Goal: Task Accomplishment & Management: Manage account settings

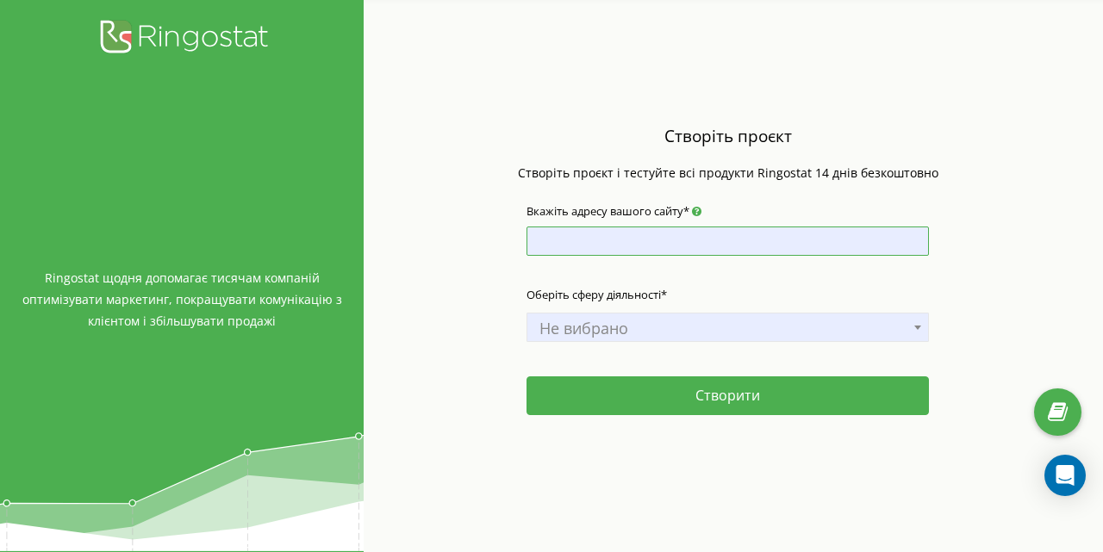
click at [597, 246] on input "Вкажіть адресу вашого сайту*" at bounding box center [727, 241] width 402 height 29
type input "ф"
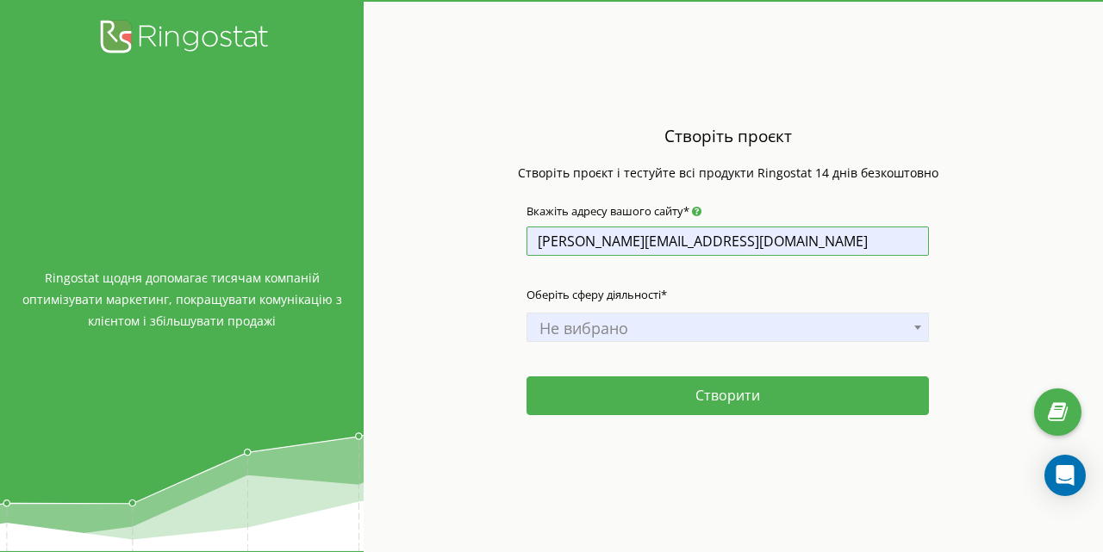
type input "alla.usach@thedigital.com.ua"
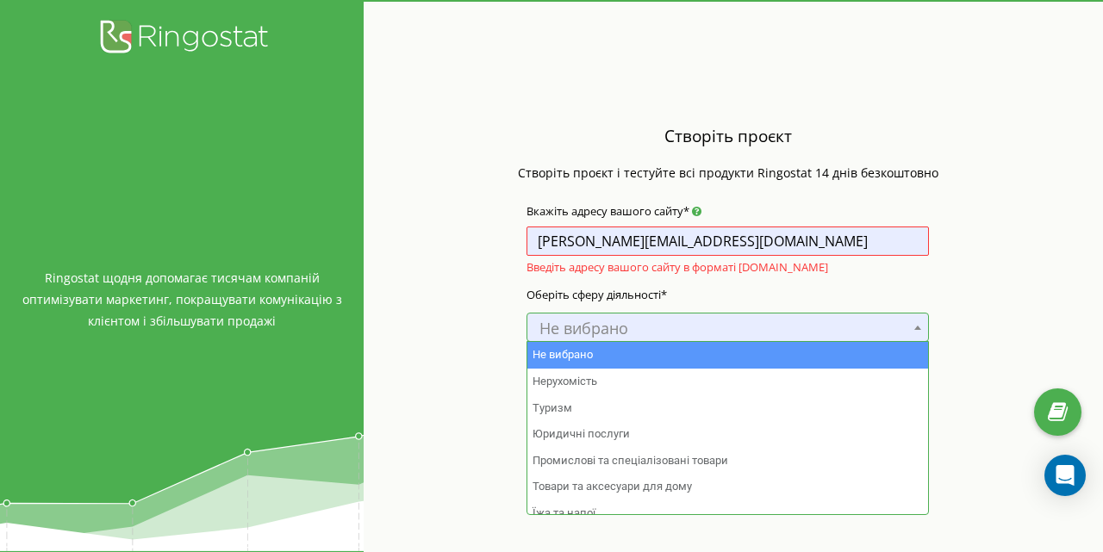
click at [657, 321] on span "Не вибрано" at bounding box center [727, 328] width 390 height 24
click at [656, 308] on div "Оберіть сферу діяльності* Не вибрано Нерухомість Туризм Юридичні послуги Промис…" at bounding box center [727, 328] width 402 height 103
click at [660, 318] on span "Не вибрано" at bounding box center [727, 328] width 390 height 24
click at [659, 321] on span "Не вибрано" at bounding box center [727, 328] width 390 height 24
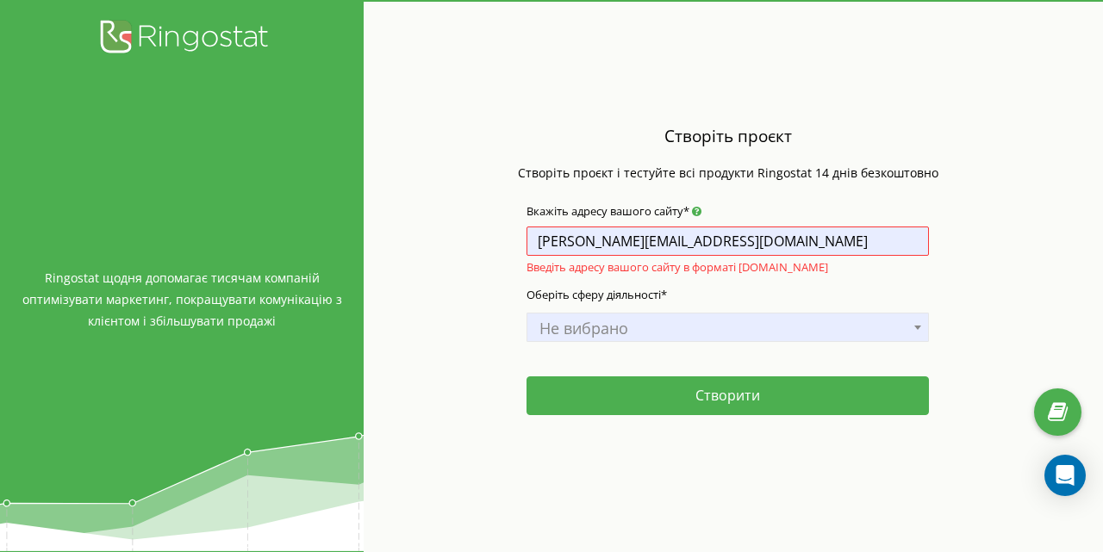
click at [662, 327] on span "Не вибрано" at bounding box center [727, 328] width 390 height 24
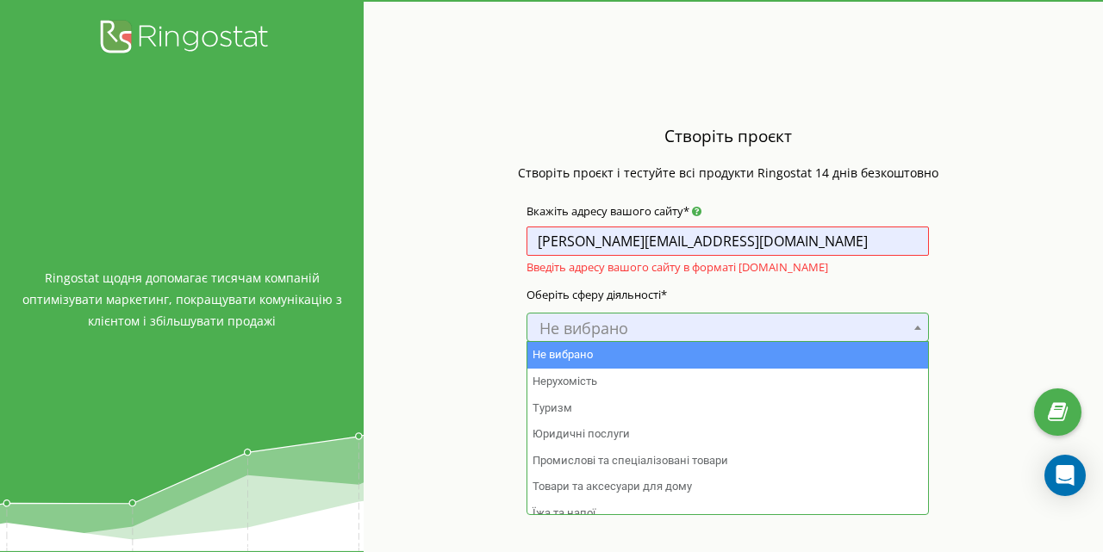
click at [662, 326] on span "Не вибрано" at bounding box center [727, 328] width 390 height 24
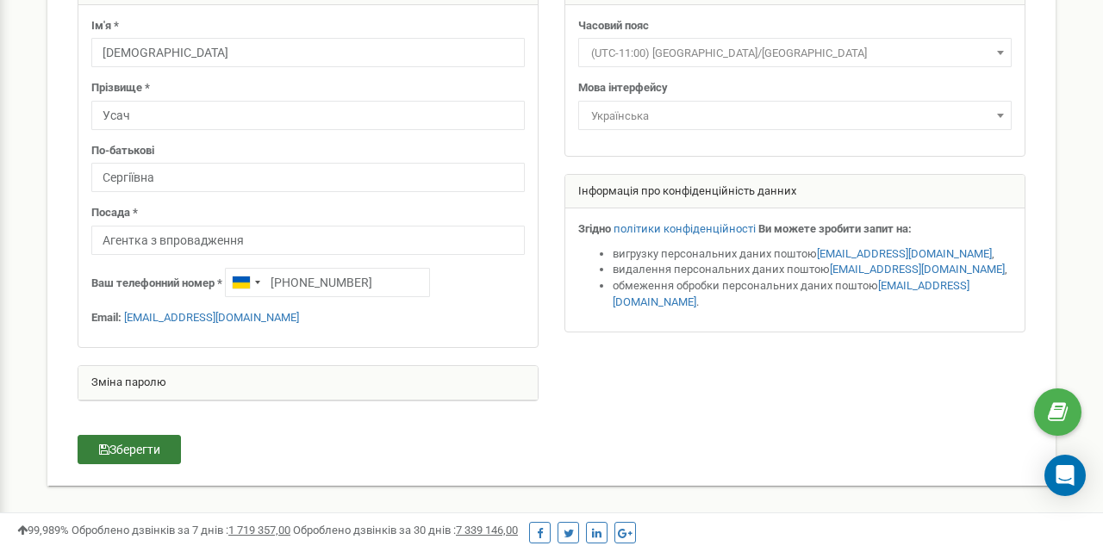
scroll to position [172, 0]
click at [121, 435] on button "Зберегти" at bounding box center [129, 449] width 103 height 29
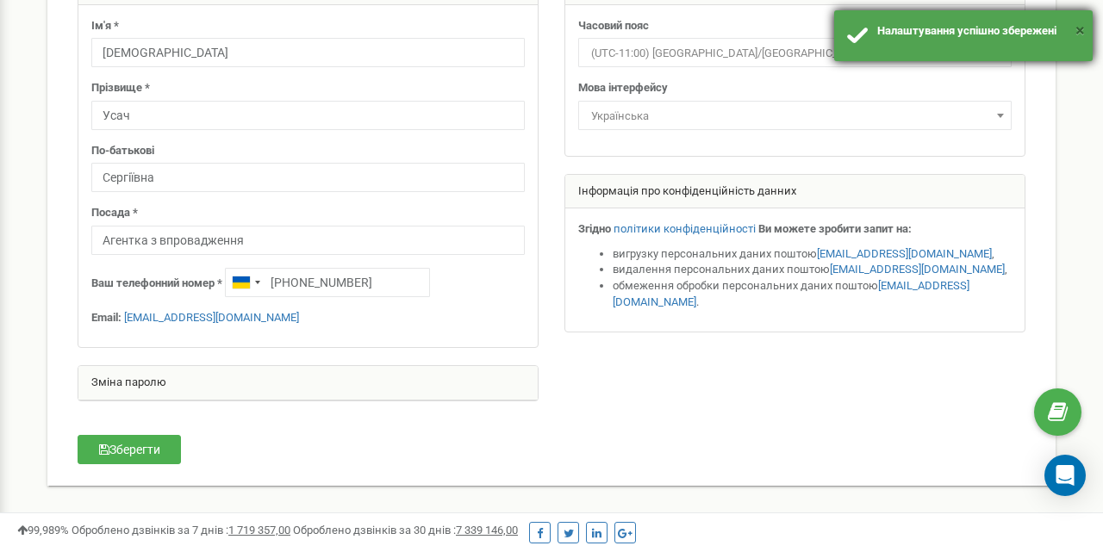
click at [1084, 32] on button "×" at bounding box center [1079, 30] width 9 height 25
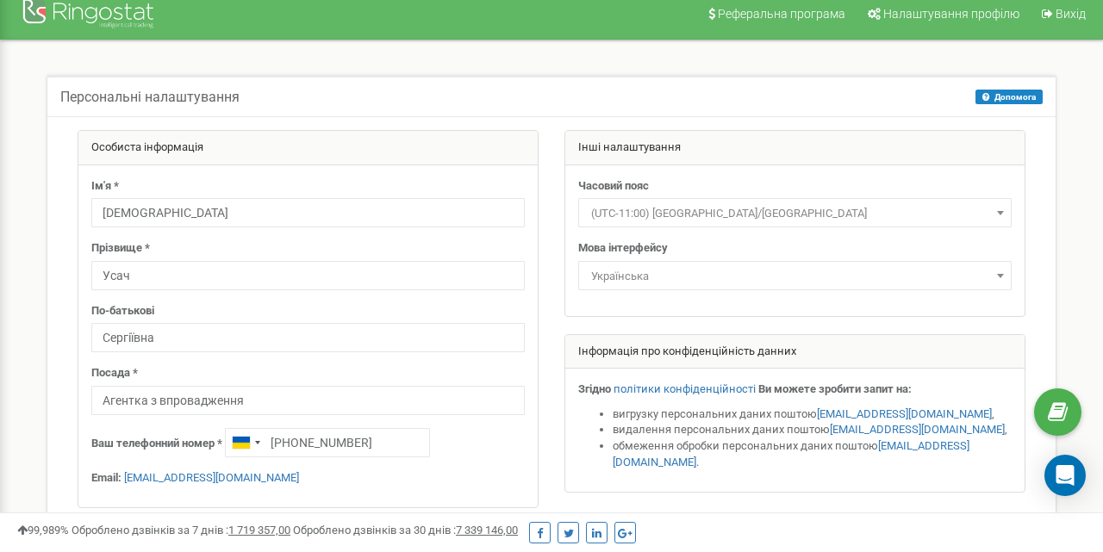
scroll to position [0, 0]
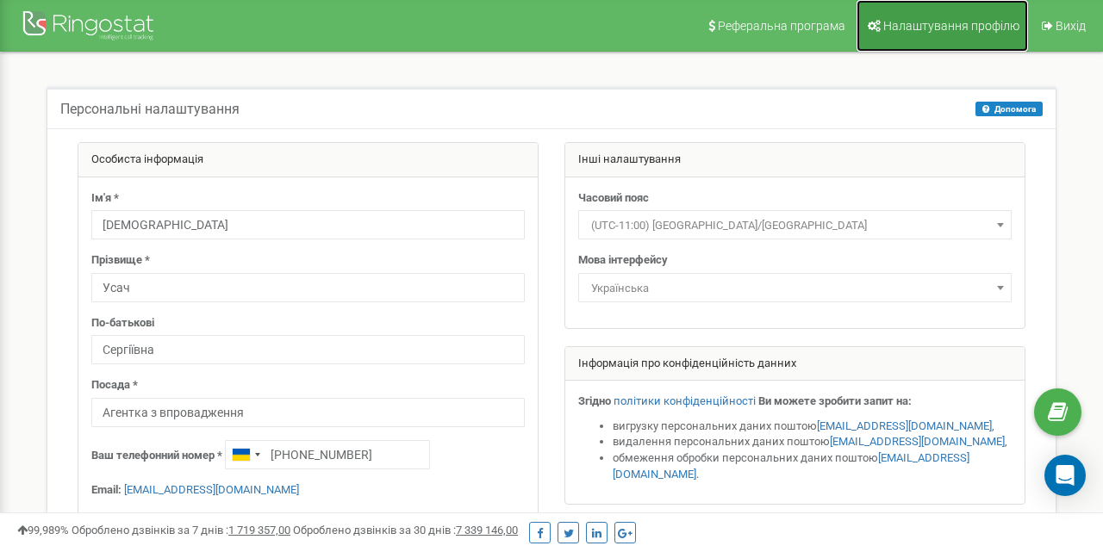
click at [925, 34] on link "Налаштування профілю" at bounding box center [941, 26] width 171 height 52
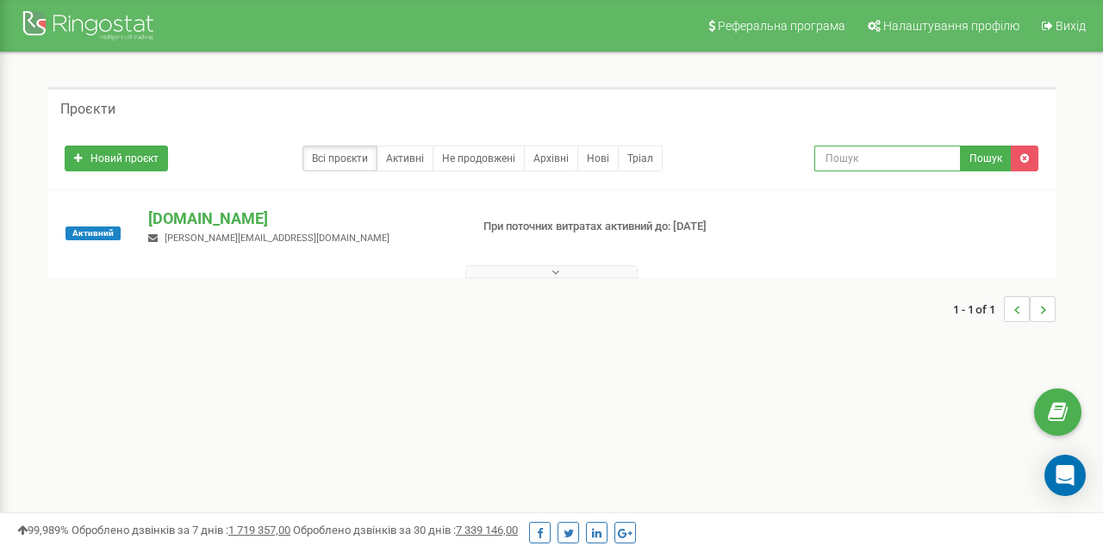
click at [859, 157] on input "text" at bounding box center [887, 159] width 146 height 26
click at [708, 255] on div "Активний vprovadzhennia.Mriia.gov.ua olena.bulochko@gmail.com При поточних витр…" at bounding box center [551, 242] width 999 height 69
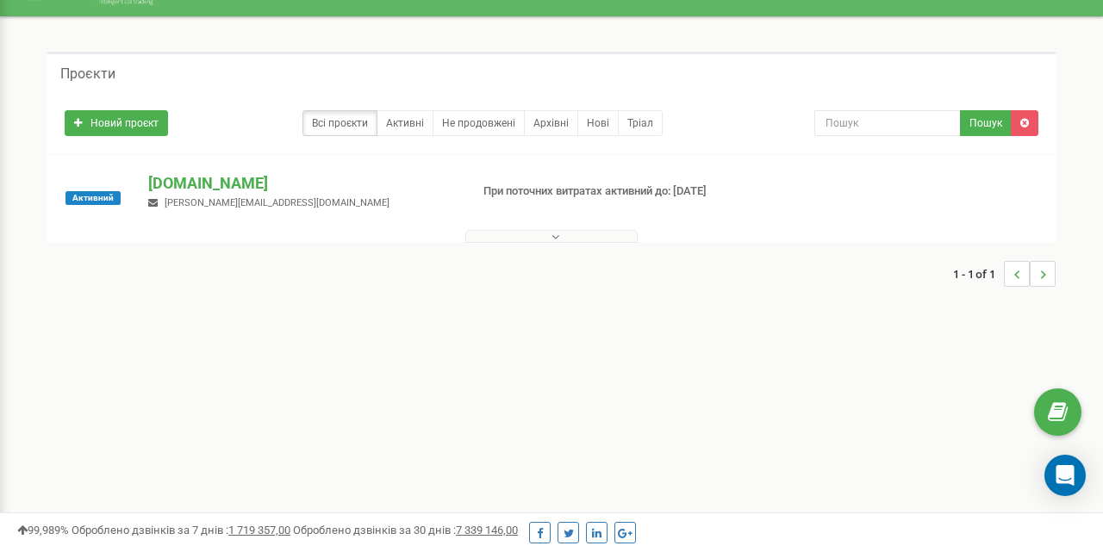
scroll to position [34, 0]
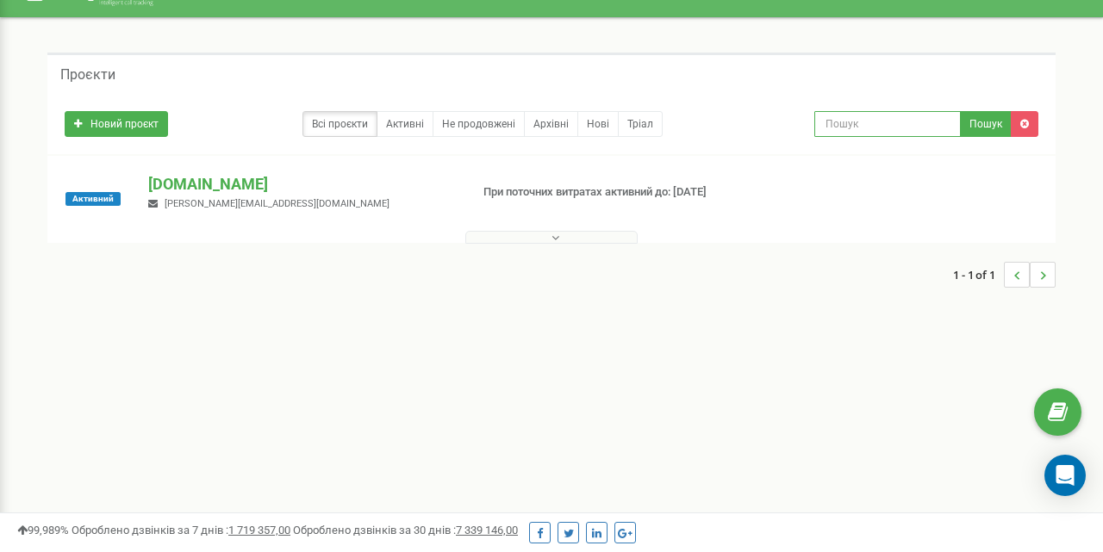
click at [912, 128] on input "text" at bounding box center [887, 124] width 146 height 26
type input "h"
click at [778, 310] on div "Проєкти Новий проєкт Всі проєкти Активні Не продовжені Архівні Нові Тріал Пошук" at bounding box center [551, 178] width 1077 height 321
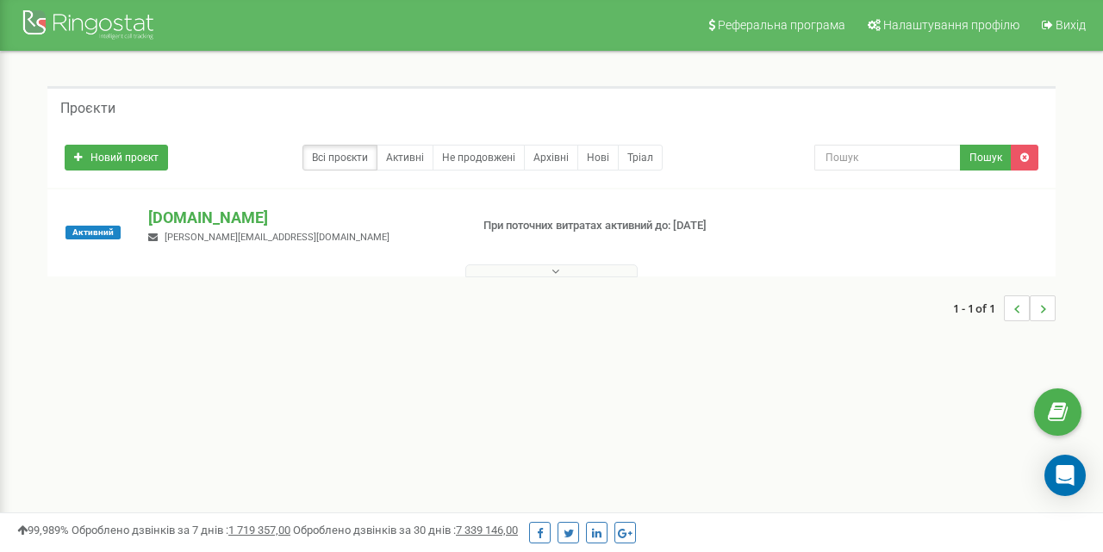
scroll to position [0, 0]
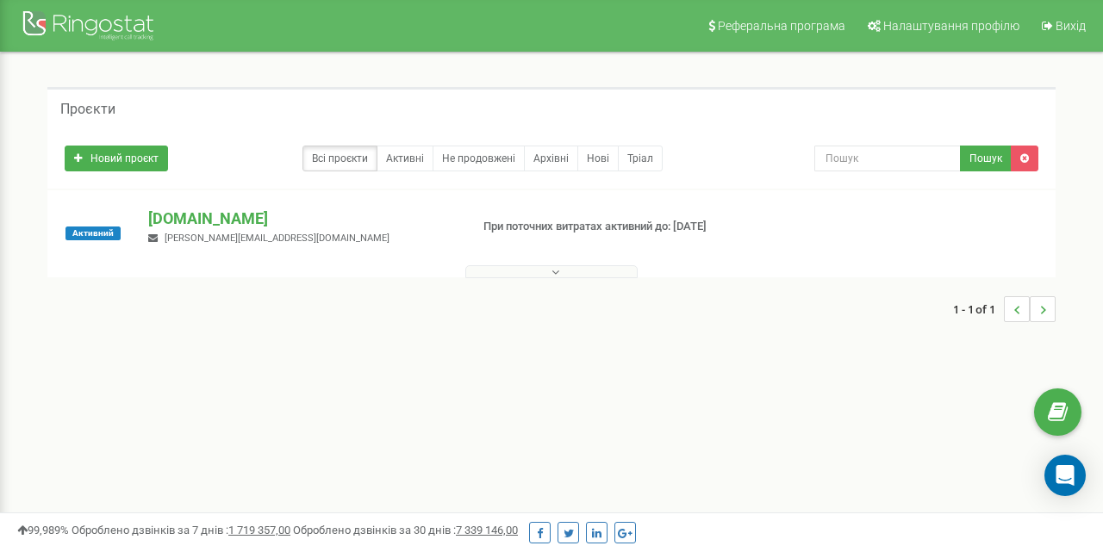
click at [520, 275] on button at bounding box center [551, 271] width 172 height 13
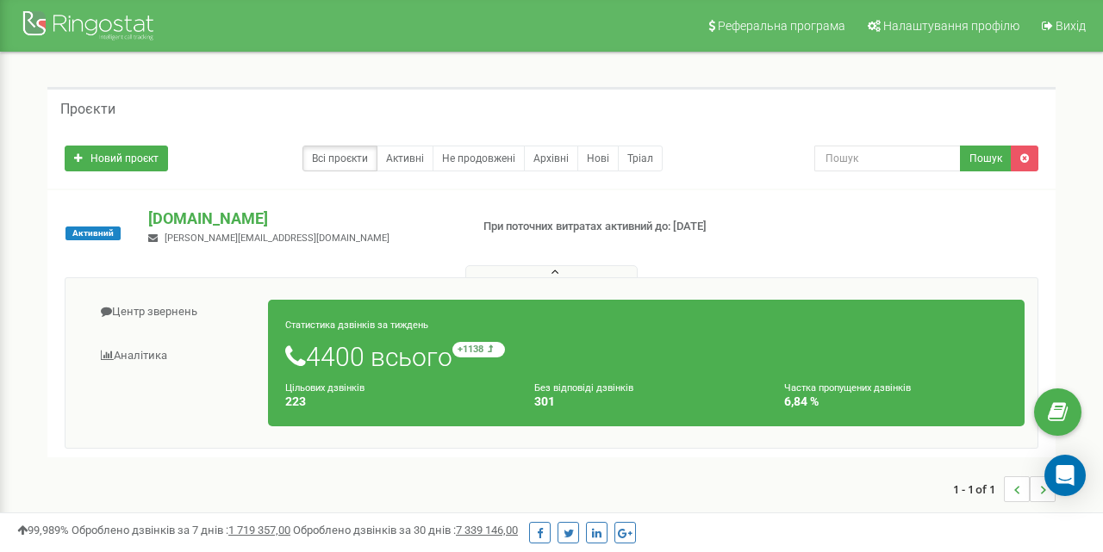
click at [760, 395] on div "Без відповіді дзвінків 301" at bounding box center [645, 394] width 249 height 29
click at [721, 340] on div "Статистика дзвінків за тиждень 4400 всього +1138 відносно минулого тижня Цільов…" at bounding box center [646, 363] width 756 height 127
click at [588, 263] on div at bounding box center [551, 267] width 999 height 17
click at [897, 172] on div "Новий проєкт Всі проєкти Активні Не продовжені Архівні Нові Тріал Пошук" at bounding box center [551, 158] width 1008 height 60
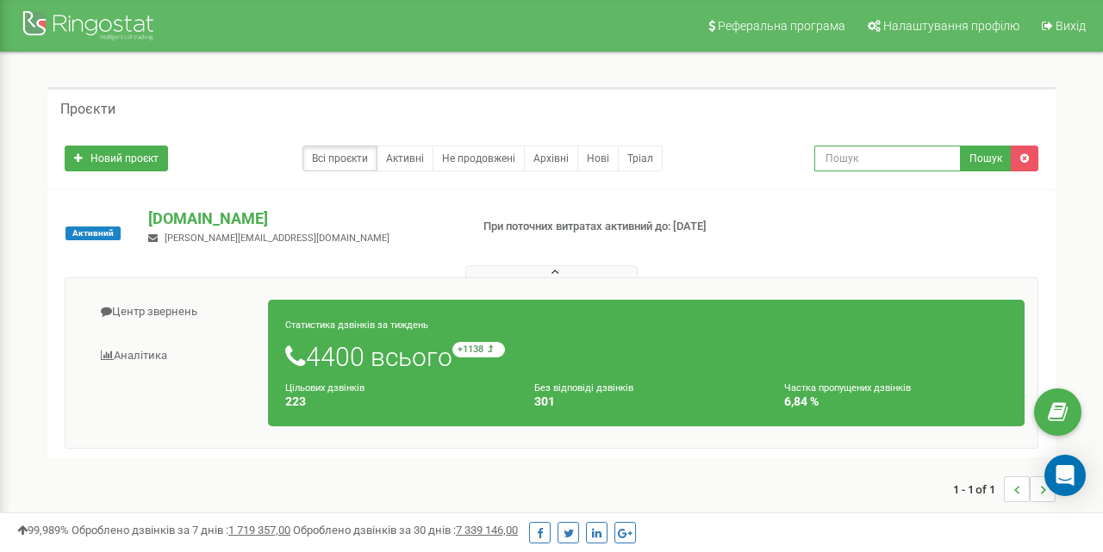
click at [858, 159] on input "text" at bounding box center [887, 159] width 146 height 26
click at [593, 159] on link "Нові" at bounding box center [597, 159] width 41 height 26
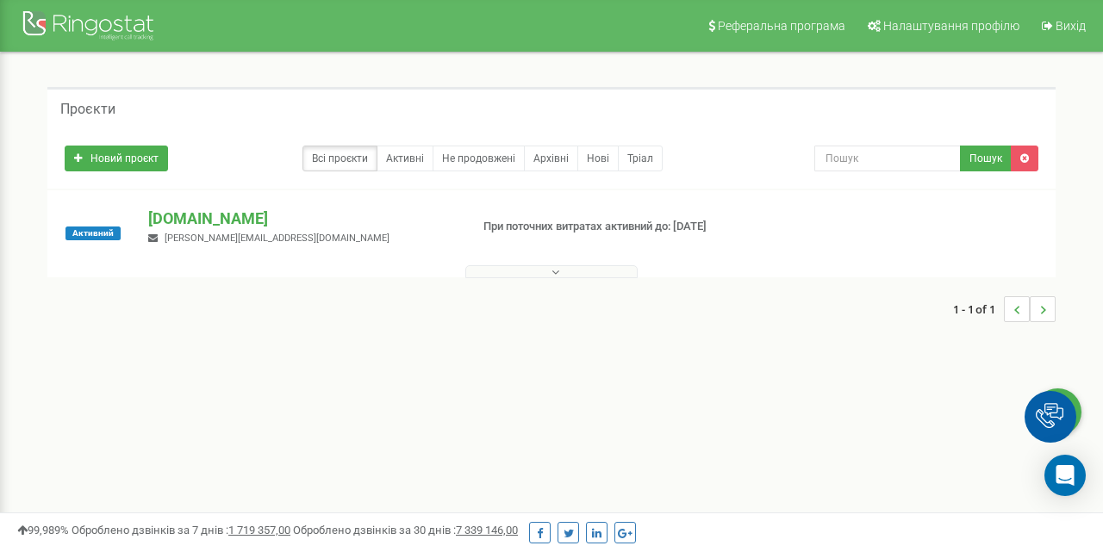
click at [402, 163] on link "Активні" at bounding box center [405, 159] width 57 height 26
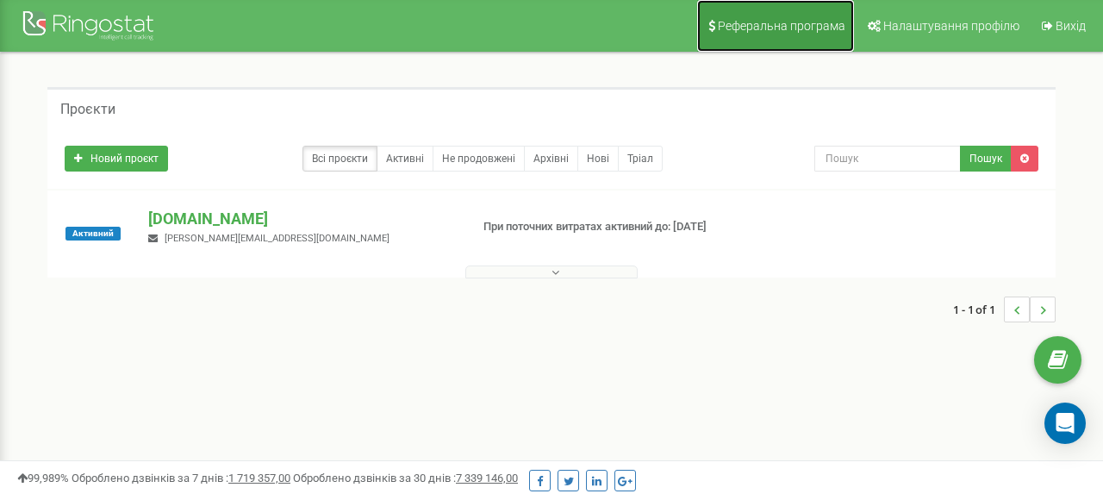
click at [782, 27] on span "Реферальна програма" at bounding box center [782, 26] width 128 height 14
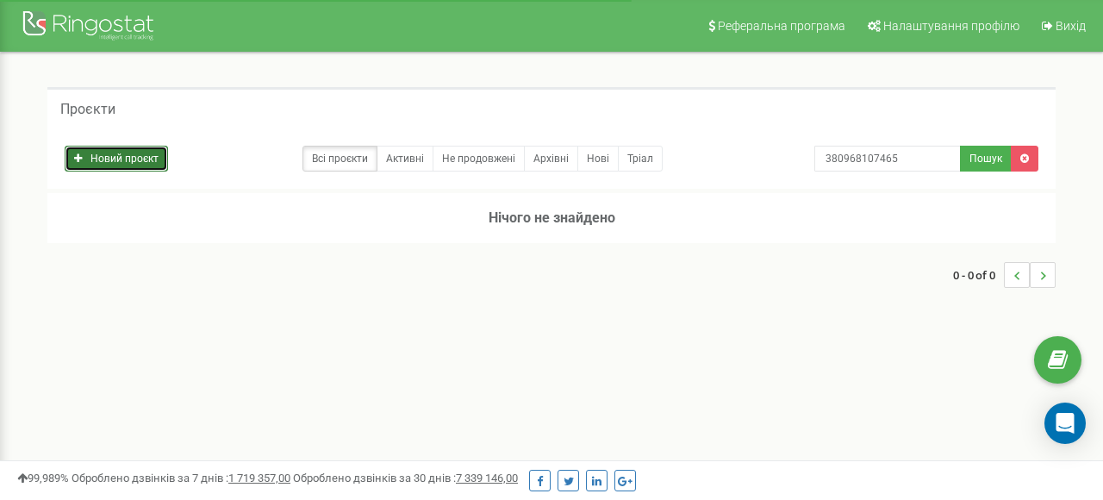
click at [148, 147] on link "Новий проєкт" at bounding box center [116, 159] width 103 height 26
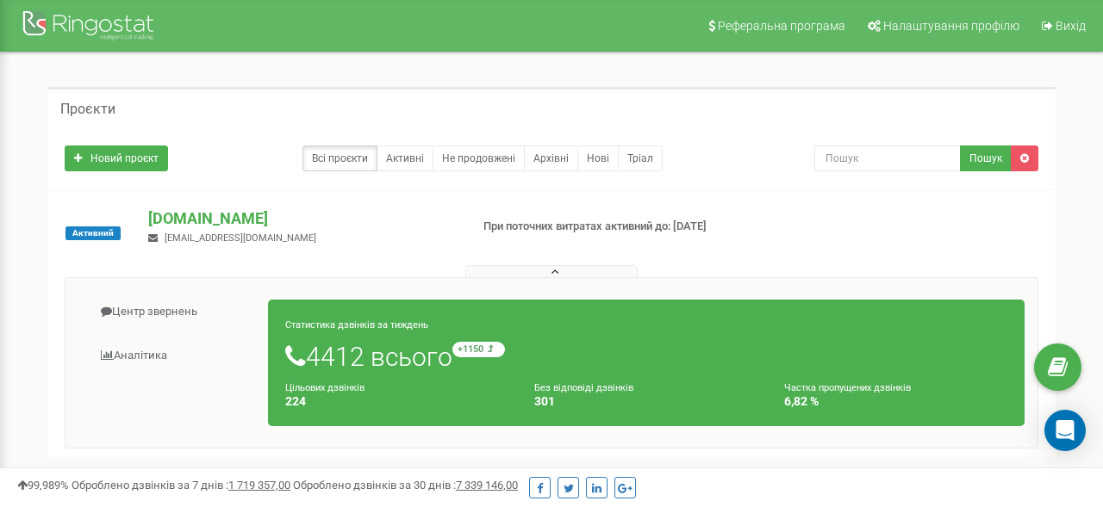
click at [787, 209] on div "Активний [DOMAIN_NAME] [EMAIL_ADDRESS][DOMAIN_NAME] При поточних витратах актив…" at bounding box center [551, 242] width 999 height 69
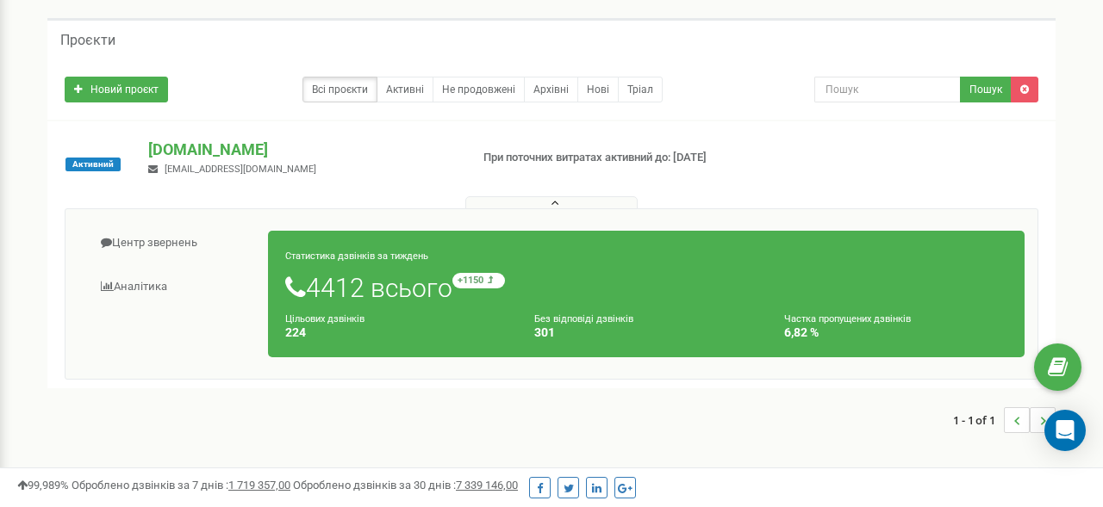
scroll to position [34, 0]
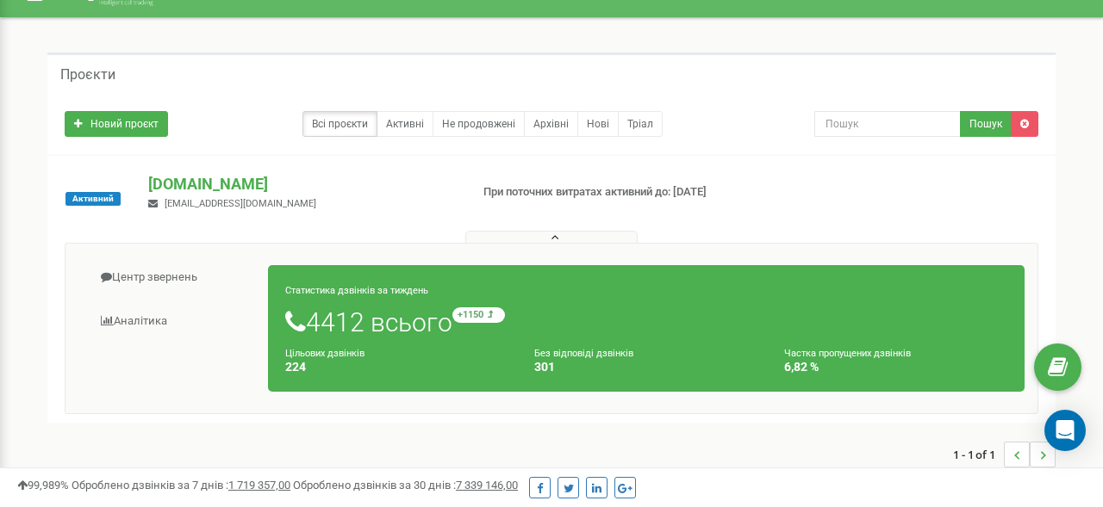
click at [557, 241] on icon at bounding box center [555, 238] width 8 height 12
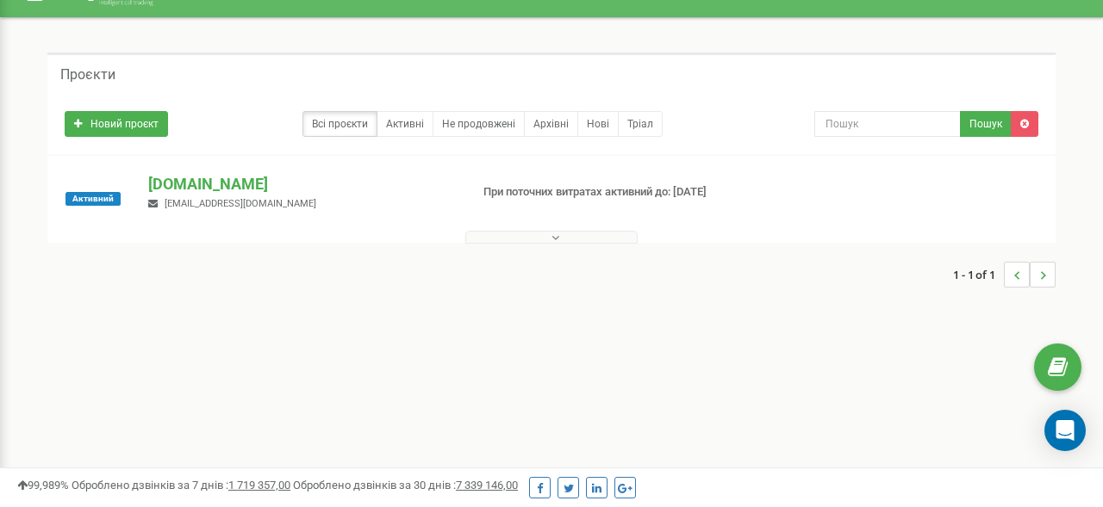
click at [556, 236] on icon at bounding box center [555, 238] width 8 height 12
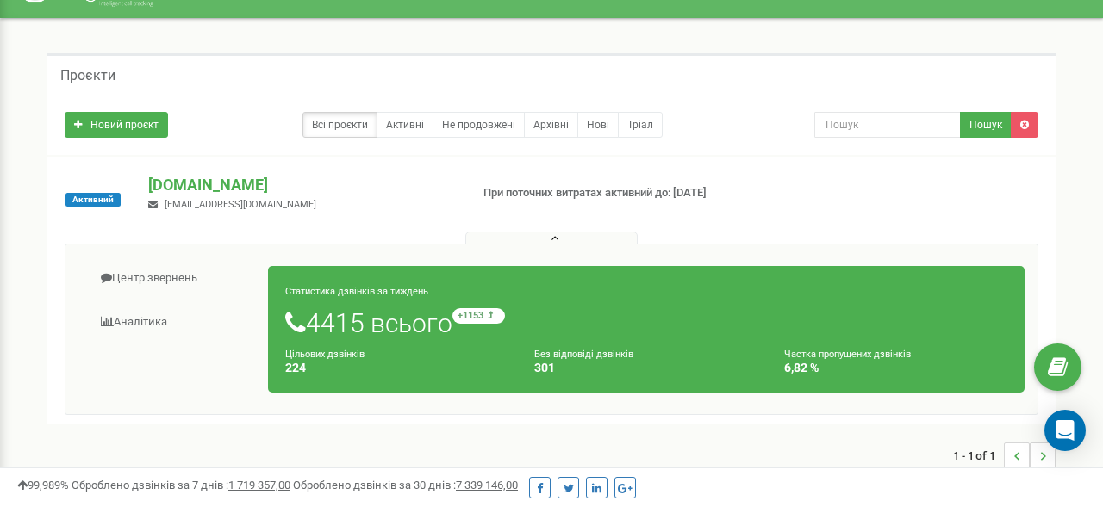
scroll to position [0, 0]
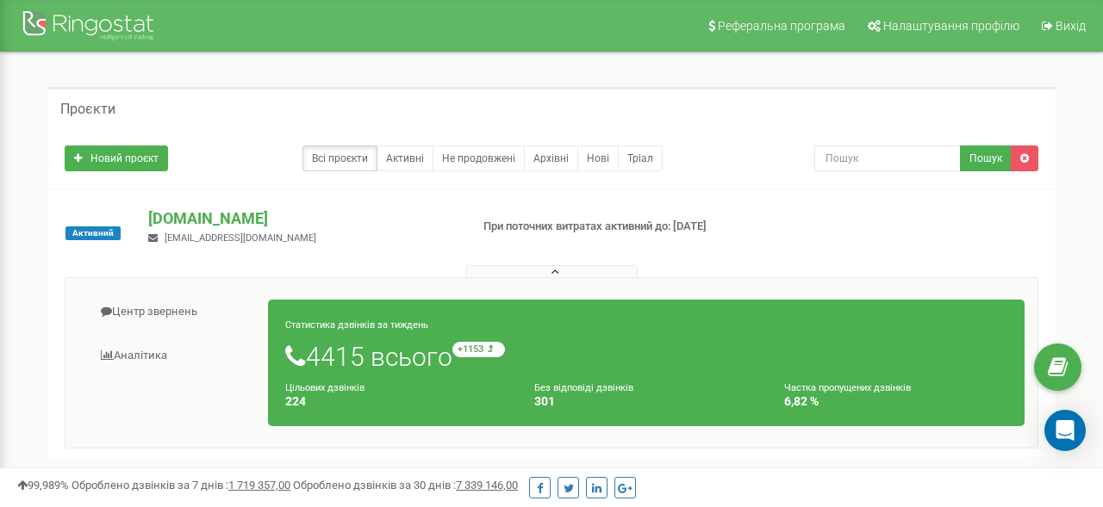
click at [551, 269] on icon at bounding box center [555, 272] width 8 height 12
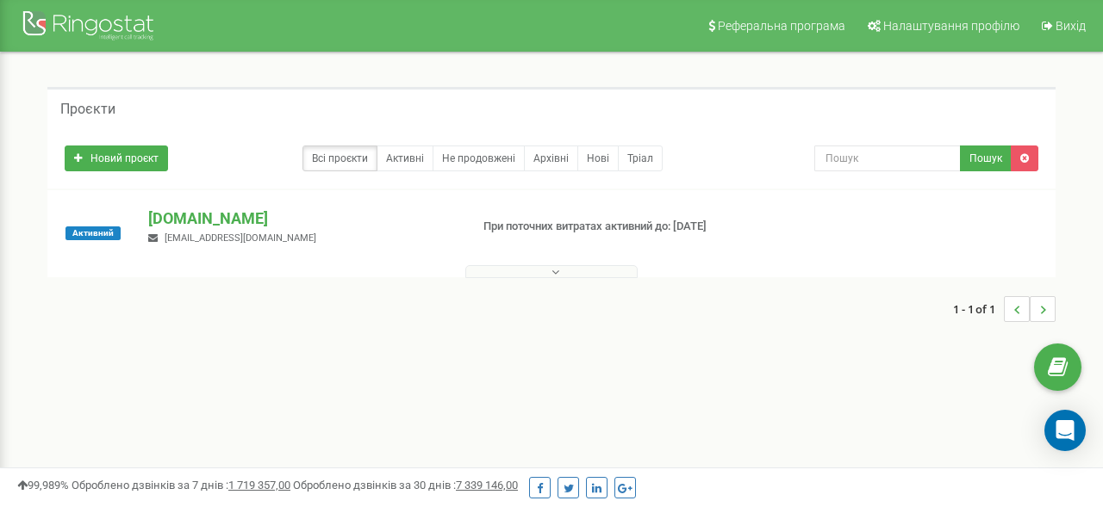
click at [551, 268] on icon at bounding box center [555, 272] width 8 height 12
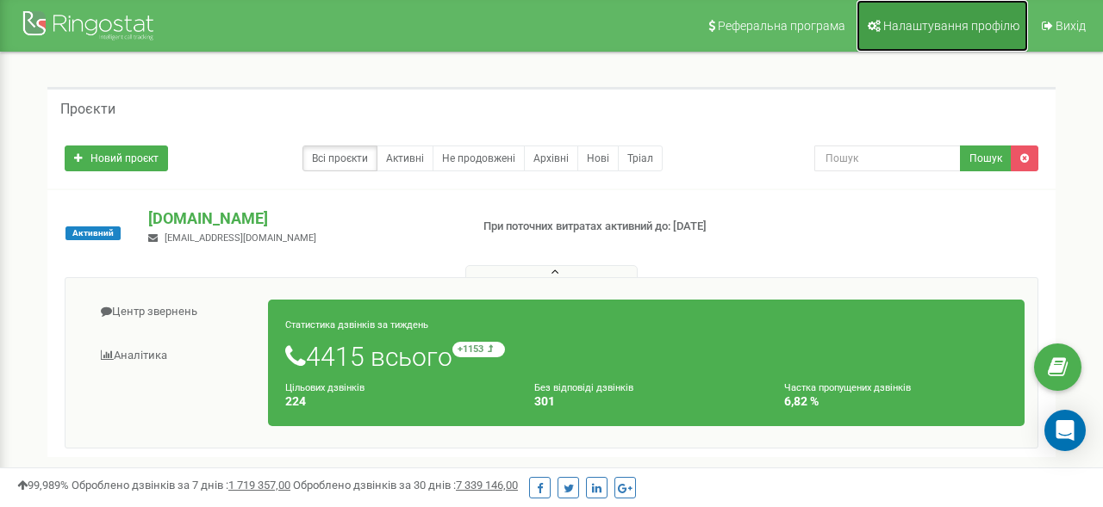
click at [912, 20] on span "Налаштування профілю" at bounding box center [951, 26] width 136 height 14
